Goal: Find contact information: Find contact information

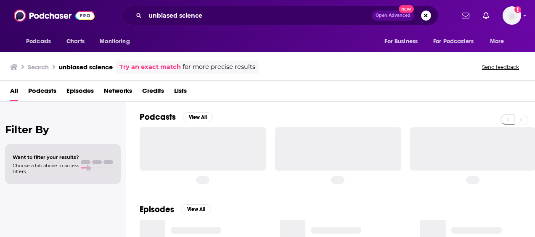
click at [241, 19] on input "unbiased science" at bounding box center [258, 15] width 227 height 13
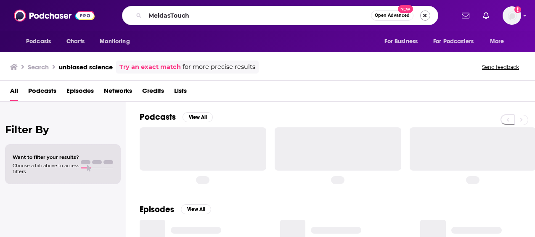
type input "MeidasTouch"
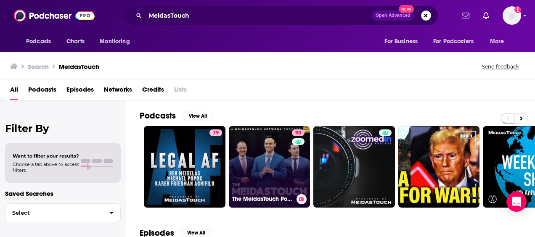
click at [259, 149] on link "93 The MeidasTouch Podcast" at bounding box center [270, 167] width 82 height 82
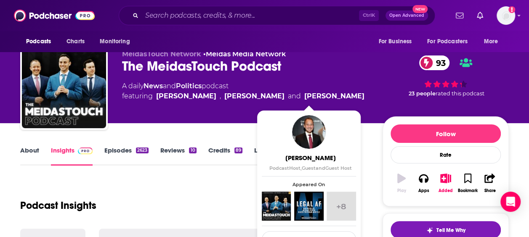
scroll to position [14, 0]
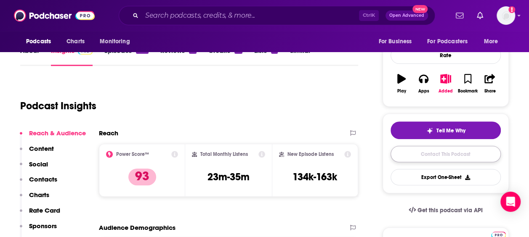
click at [412, 147] on link "Contact This Podcast" at bounding box center [446, 154] width 110 height 16
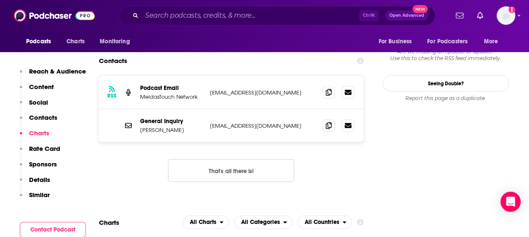
scroll to position [803, 0]
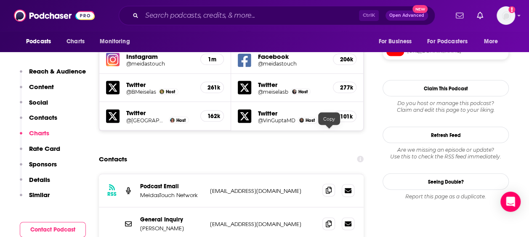
click at [330, 187] on icon at bounding box center [329, 190] width 6 height 7
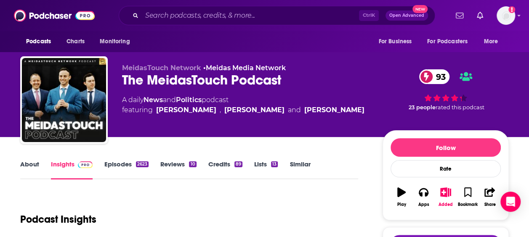
scroll to position [0, 0]
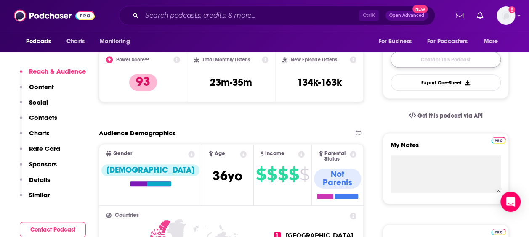
click at [439, 60] on link "Contact This Podcast" at bounding box center [446, 59] width 110 height 16
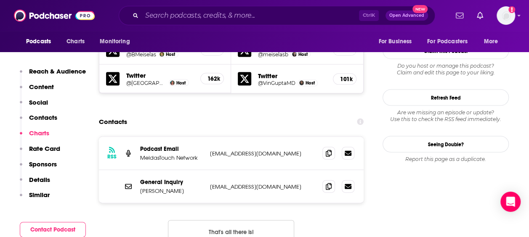
scroll to position [840, 0]
